Goal: Task Accomplishment & Management: Manage account settings

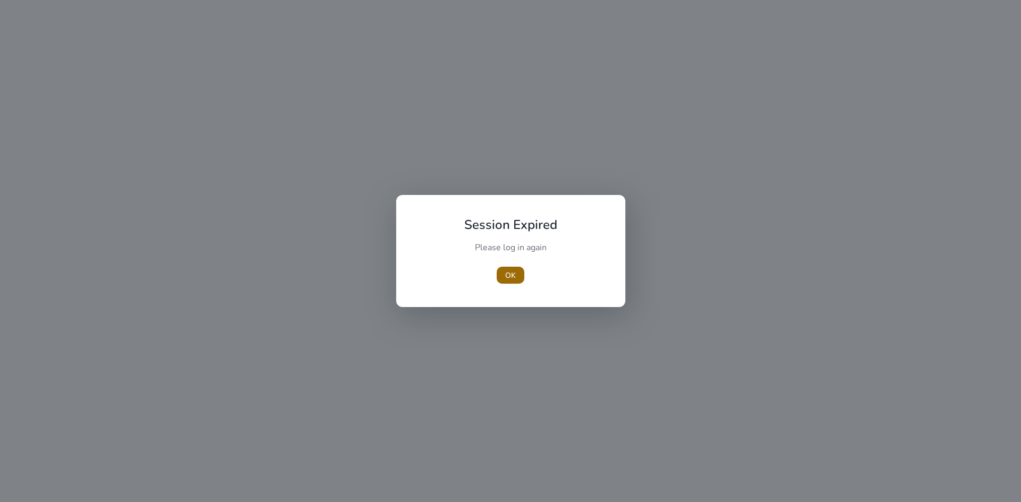
click at [507, 273] on span "OK" at bounding box center [510, 275] width 11 height 11
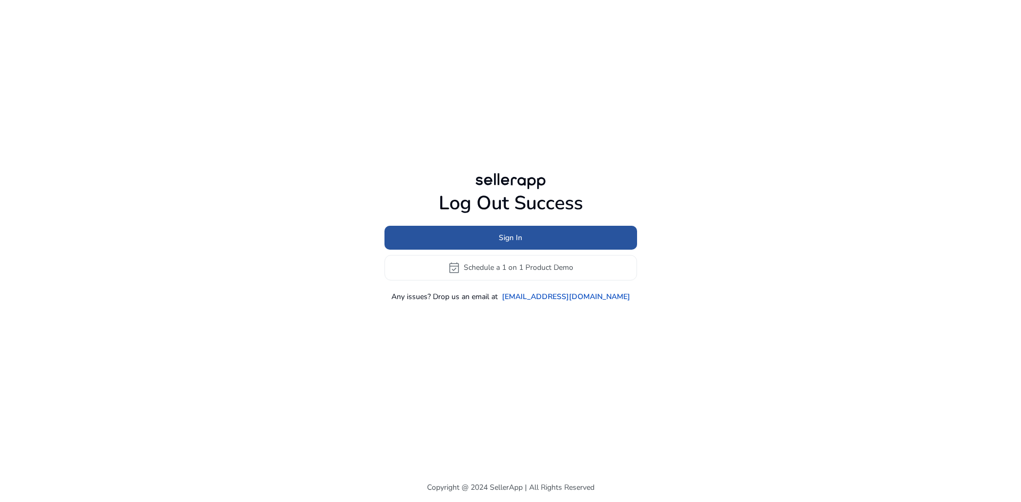
click at [496, 234] on span at bounding box center [510, 238] width 253 height 26
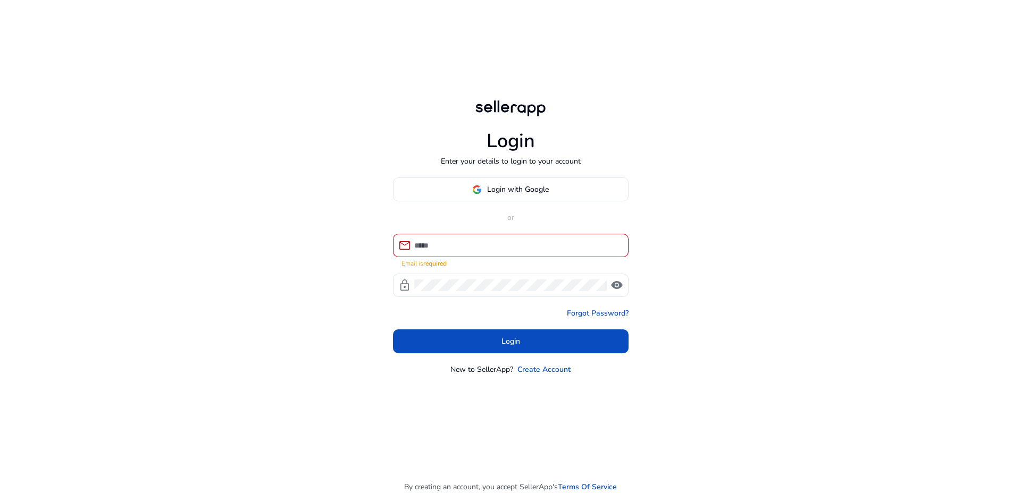
type input "**********"
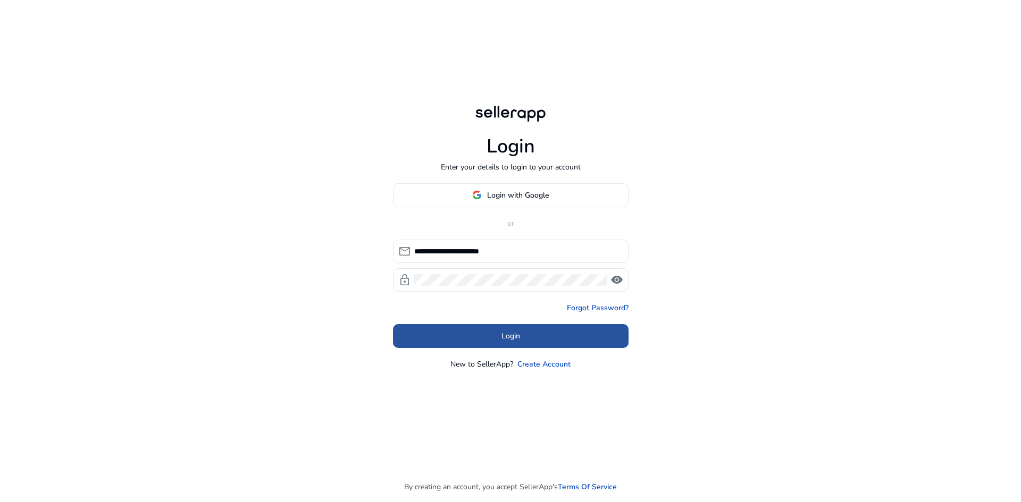
click at [522, 342] on span at bounding box center [511, 336] width 236 height 26
